Goal: Find specific page/section: Find specific page/section

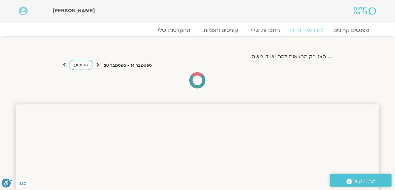
click at [319, 32] on link "לוח שידורים" at bounding box center [307, 30] width 49 height 8
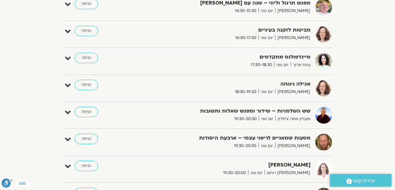
scroll to position [442, 0]
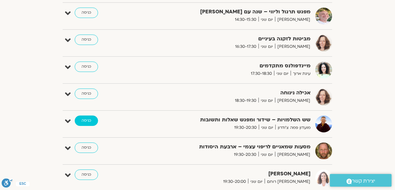
click at [88, 118] on link "כניסה" at bounding box center [86, 120] width 23 height 10
